Goal: Check status: Check status

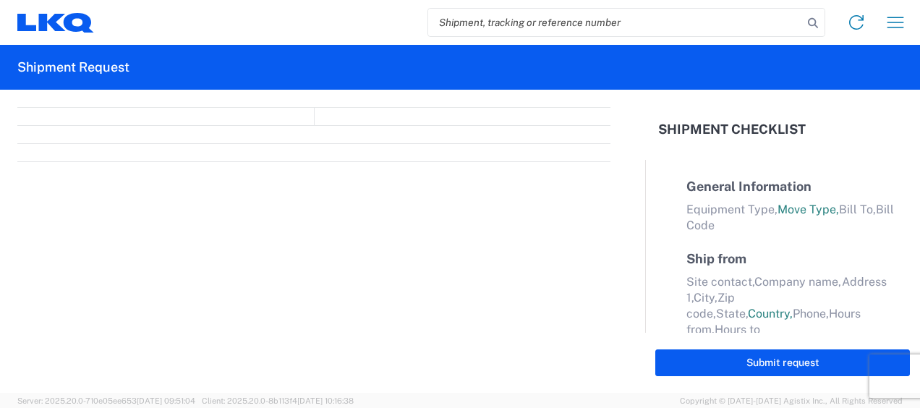
select select "FULL"
select select "LBS"
select select "IN"
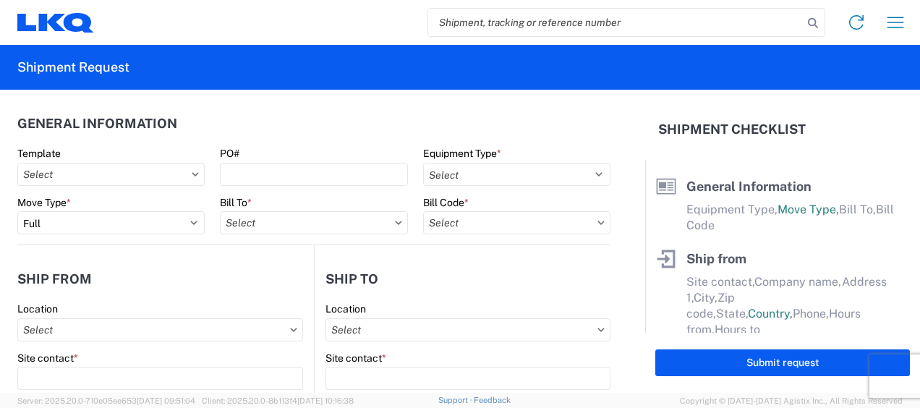
click at [462, 19] on input "search" at bounding box center [615, 22] width 375 height 27
paste input "56964523"
click at [813, 23] on icon at bounding box center [813, 23] width 20 height 20
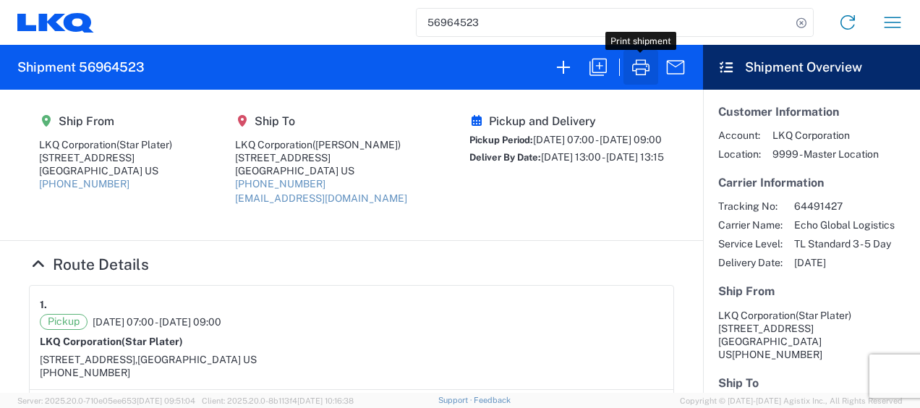
click at [641, 80] on button "button" at bounding box center [640, 67] width 35 height 35
click at [491, 22] on input "56964523" at bounding box center [603, 22] width 375 height 27
type input "5"
paste input "56968129"
type input "56968129"
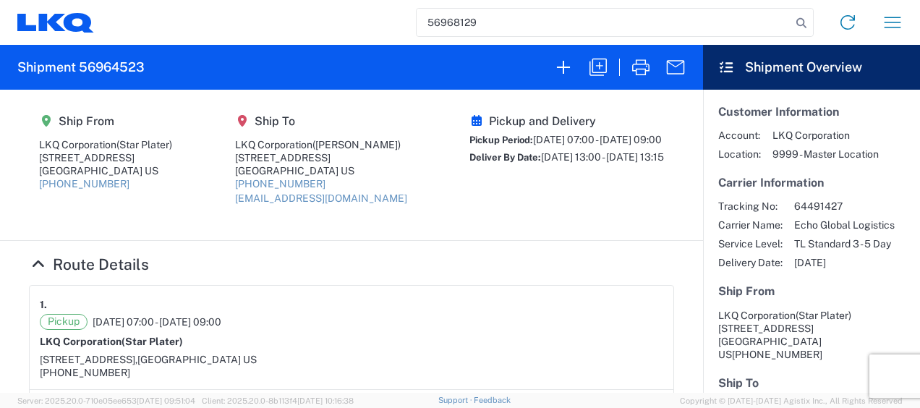
click at [814, 20] on div "56968129 Home Shipment request Shipment tracking" at bounding box center [504, 22] width 821 height 35
click at [805, 23] on icon at bounding box center [801, 23] width 20 height 20
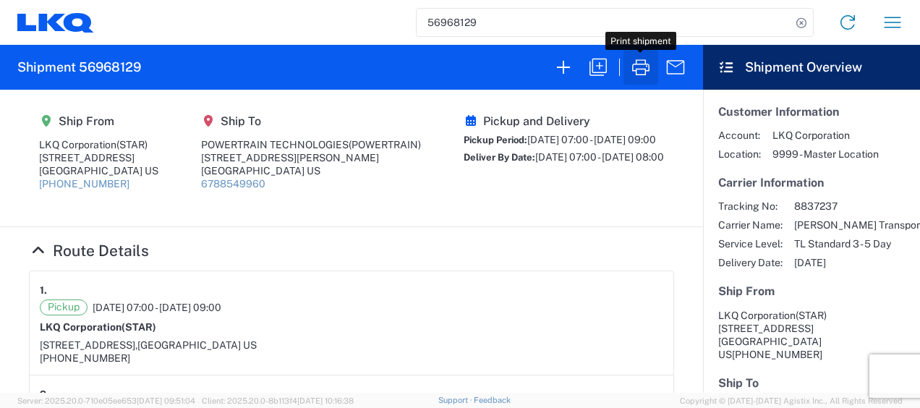
click at [641, 77] on icon "button" at bounding box center [640, 67] width 23 height 23
